Goal: Information Seeking & Learning: Learn about a topic

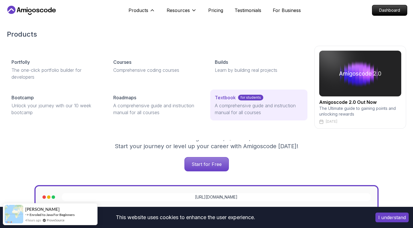
click at [215, 98] on p "Textbook" at bounding box center [225, 97] width 21 height 7
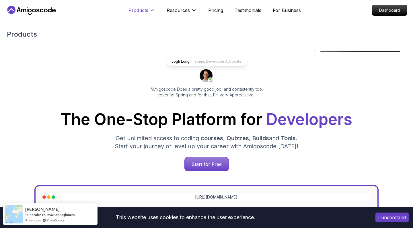
click at [142, 12] on p "Products" at bounding box center [138, 10] width 20 height 7
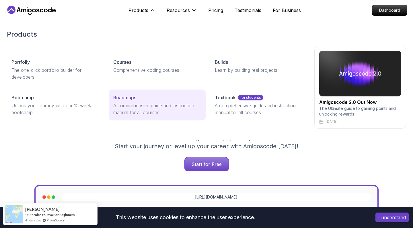
click at [125, 104] on p "A comprehensive guide and instruction manual for all courses" at bounding box center [157, 109] width 88 height 14
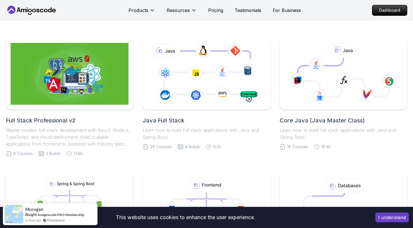
scroll to position [175, 0]
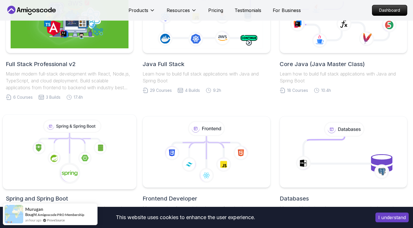
click at [94, 140] on icon at bounding box center [85, 137] width 30 height 9
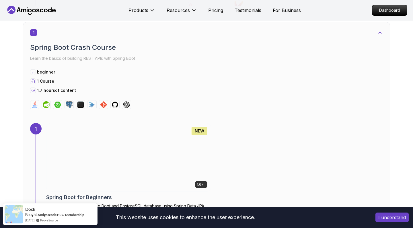
scroll to position [342, 0]
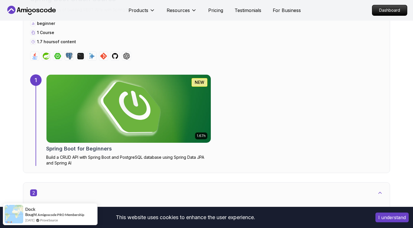
click at [146, 119] on img at bounding box center [128, 109] width 172 height 72
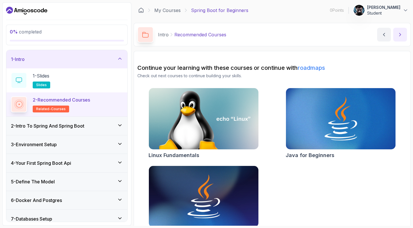
click at [398, 32] on button "next content" at bounding box center [400, 35] width 14 height 14
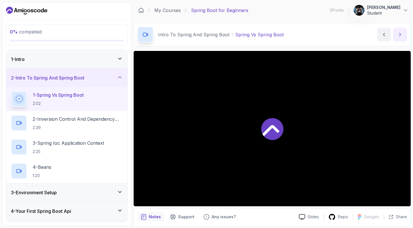
click at [398, 32] on button "next content" at bounding box center [400, 35] width 14 height 14
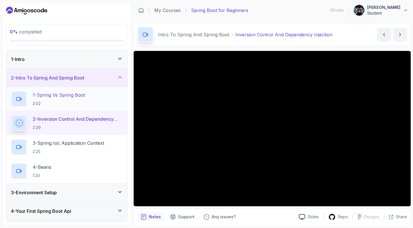
click at [101, 99] on div "1 - Spring Vs Spring Boot 2:02" at bounding box center [67, 99] width 112 height 16
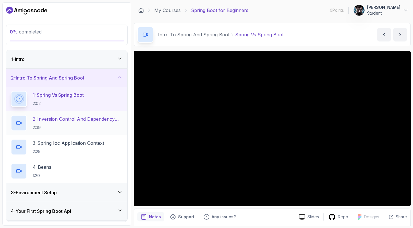
click at [95, 123] on h2 "2 - Inversion Control And Dependency Injection 2:39" at bounding box center [78, 123] width 90 height 15
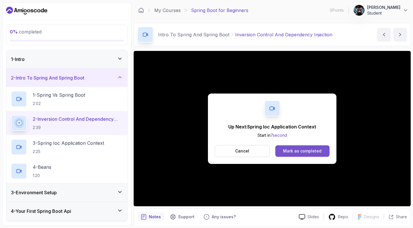
click at [298, 149] on div "Mark as completed" at bounding box center [302, 151] width 38 height 6
